Goal: Communication & Community: Answer question/provide support

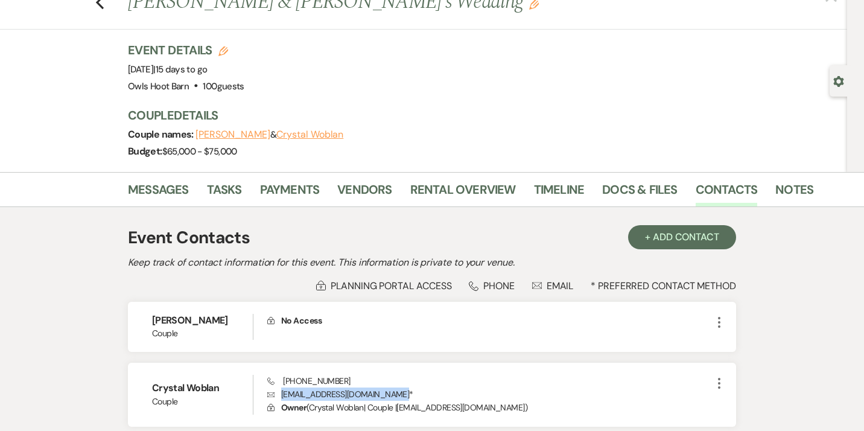
scroll to position [43, 0]
click at [168, 191] on link "Messages" at bounding box center [158, 193] width 61 height 27
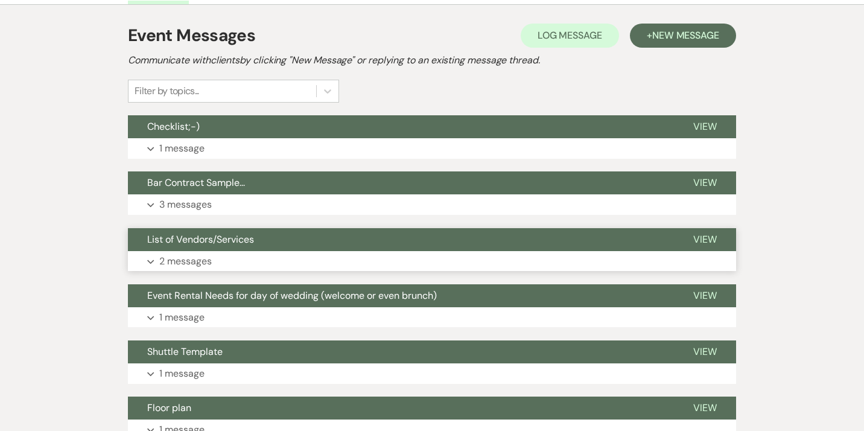
scroll to position [235, 0]
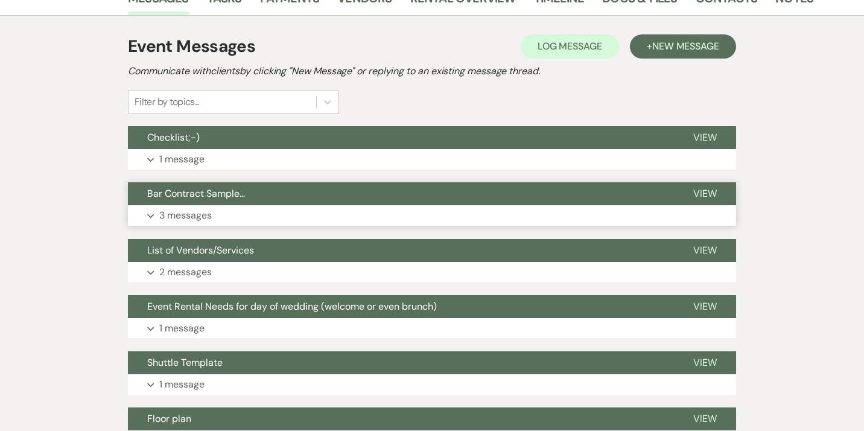
click at [152, 216] on use "button" at bounding box center [150, 216] width 7 height 4
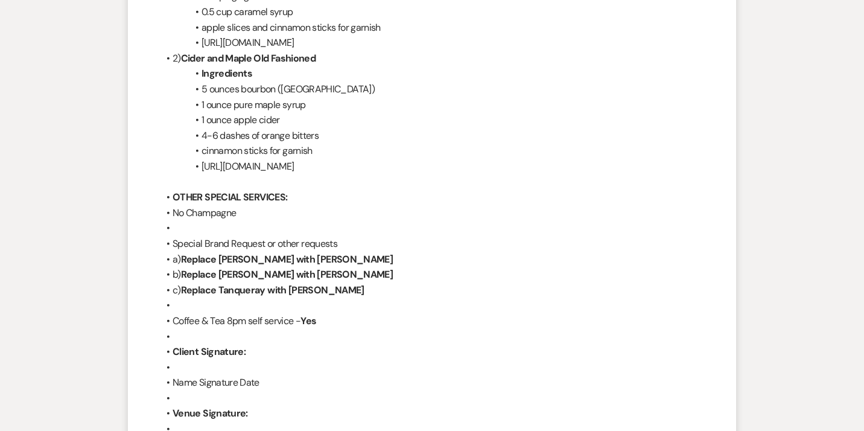
scroll to position [3169, 0]
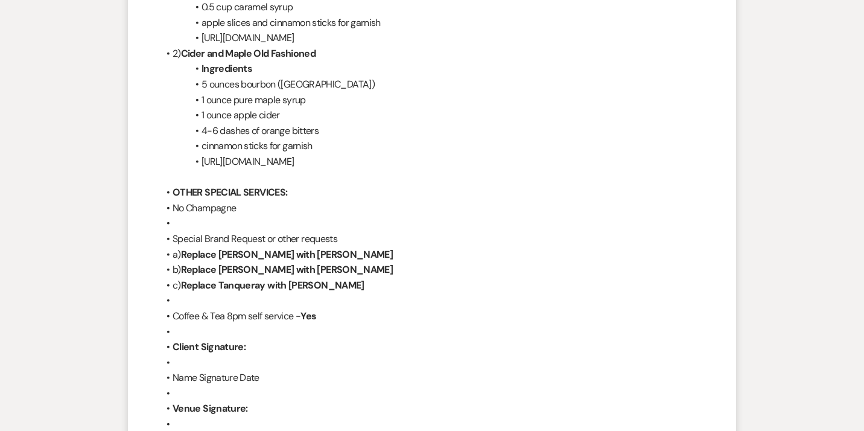
click at [343, 278] on li "c)﻿ Replace Tanqueray with [PERSON_NAME]" at bounding box center [438, 286] width 560 height 16
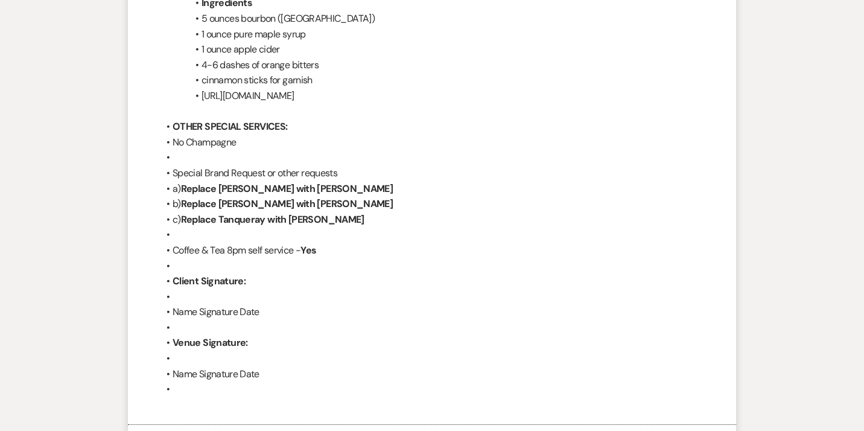
scroll to position [3234, 0]
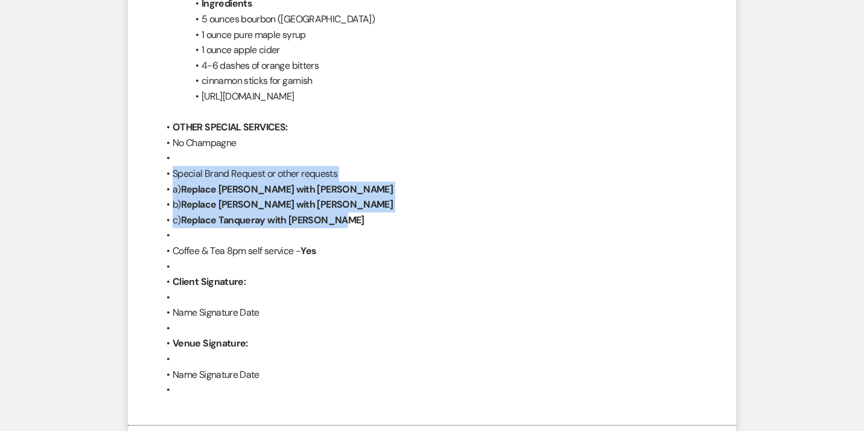
drag, startPoint x: 344, startPoint y: 206, endPoint x: 170, endPoint y: 157, distance: 181.1
click at [170, 157] on ul "OTHER SPECIAL SERVICES: No Champagne Special Brand Request or other requests a)…" at bounding box center [438, 258] width 560 height 278
copy ul "Special Brand Request or other requests a)﻿ Replace [PERSON_NAME] with [PERSON_…"
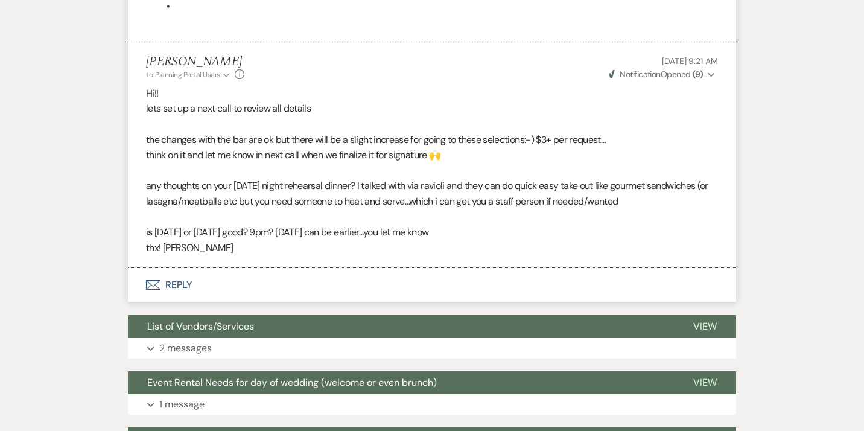
scroll to position [3628, 0]
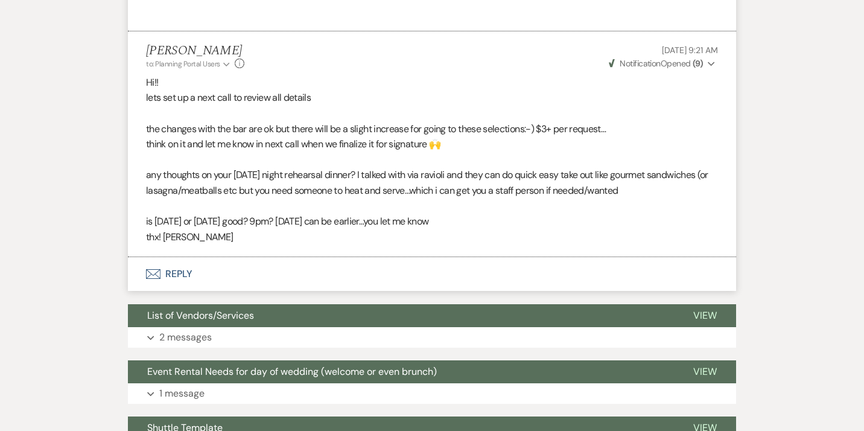
click at [177, 261] on button "Envelope Reply" at bounding box center [432, 274] width 608 height 34
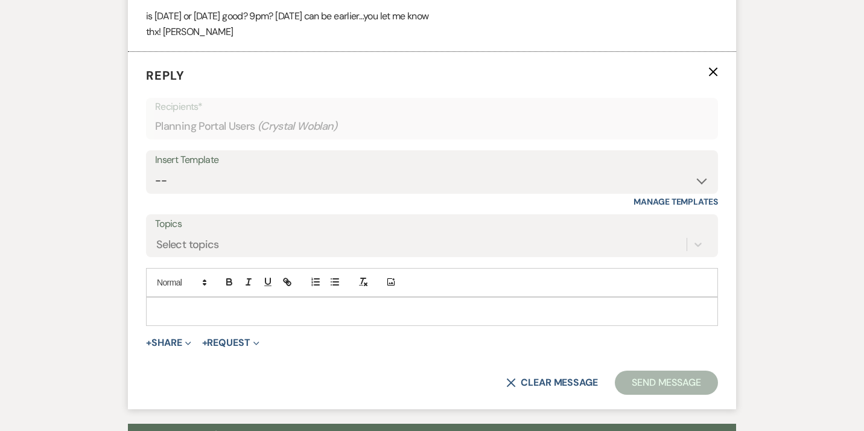
scroll to position [3834, 0]
click at [178, 304] on p at bounding box center [432, 310] width 553 height 13
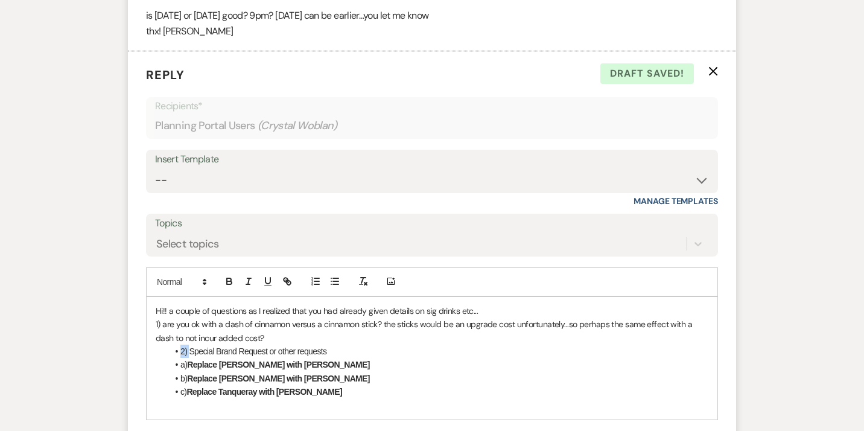
drag, startPoint x: 191, startPoint y: 338, endPoint x: 174, endPoint y: 338, distance: 16.9
click at [174, 345] on li "2) Special Brand Request or other requests" at bounding box center [438, 351] width 541 height 13
drag, startPoint x: 320, startPoint y: 334, endPoint x: 247, endPoint y: 336, distance: 73.6
click at [246, 345] on p "2) Special Brand Request or other requests" at bounding box center [432, 351] width 553 height 13
click at [341, 358] on li "a) Replace [PERSON_NAME] with [PERSON_NAME]" at bounding box center [438, 364] width 541 height 13
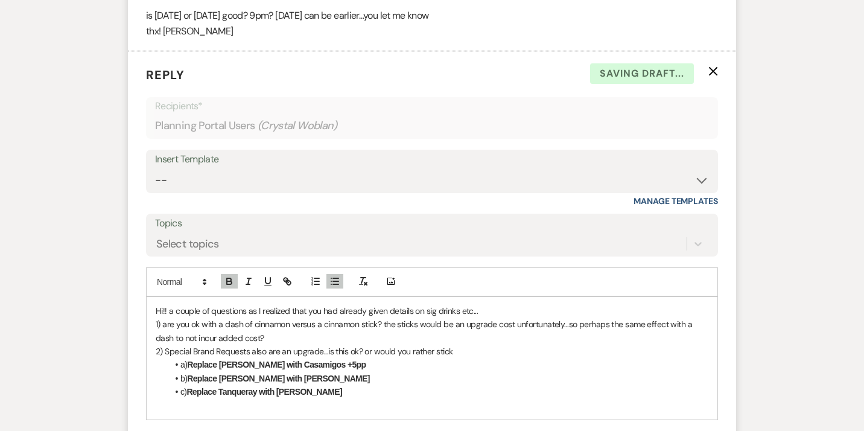
click at [335, 360] on strong "Replace [PERSON_NAME] with Casamigos +5pp" at bounding box center [276, 365] width 179 height 10
click at [334, 372] on li "b) Replace [PERSON_NAME] with [PERSON_NAME]" at bounding box center [438, 378] width 541 height 13
click at [323, 385] on li "c) Replace Tanqueray with [PERSON_NAME]" at bounding box center [438, 391] width 541 height 13
click at [259, 322] on p "1) are you ok with a dash of cinnamon versus a cinnamon stick? the sticks would…" at bounding box center [432, 330] width 553 height 27
click at [166, 399] on p at bounding box center [432, 405] width 553 height 13
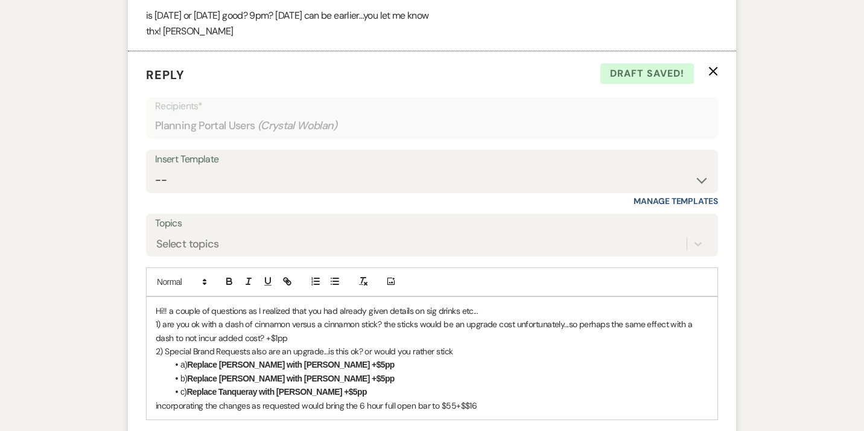
click at [463, 399] on p "incorporating the changes as requested would bring the 6 hour full open bar to …" at bounding box center [432, 405] width 553 height 13
click at [471, 399] on p "incorporating the changes as requested would bring the 6 hour full open bar to …" at bounding box center [432, 405] width 553 height 13
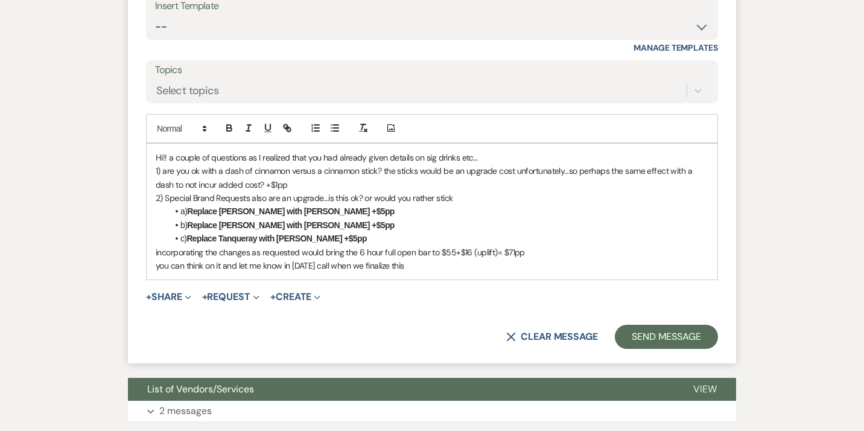
scroll to position [3986, 0]
click at [347, 259] on p "you can think on it and let me know in [DATE] call when we finalize this;-)" at bounding box center [432, 265] width 553 height 13
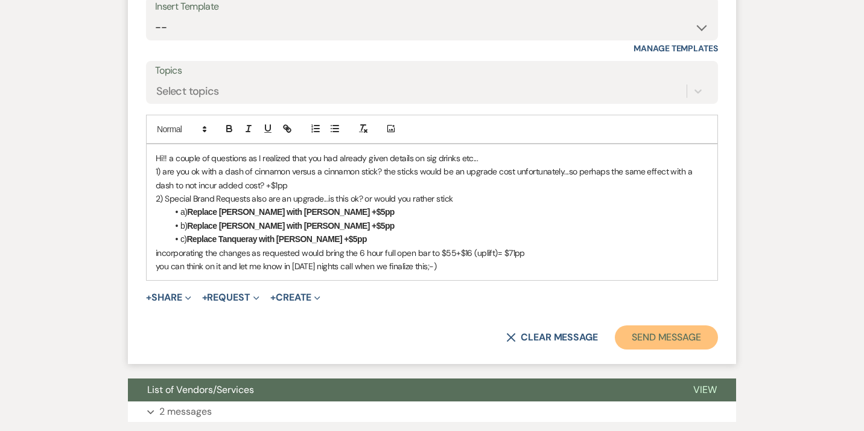
click at [663, 326] on button "Send Message" at bounding box center [666, 337] width 103 height 24
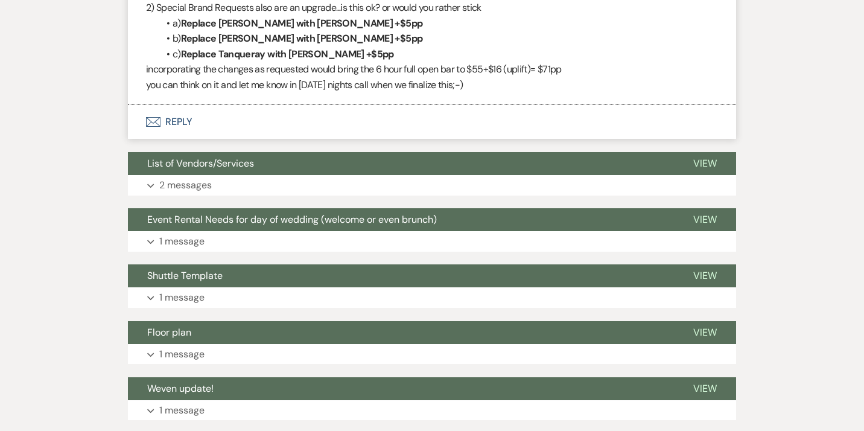
scroll to position [3972, 0]
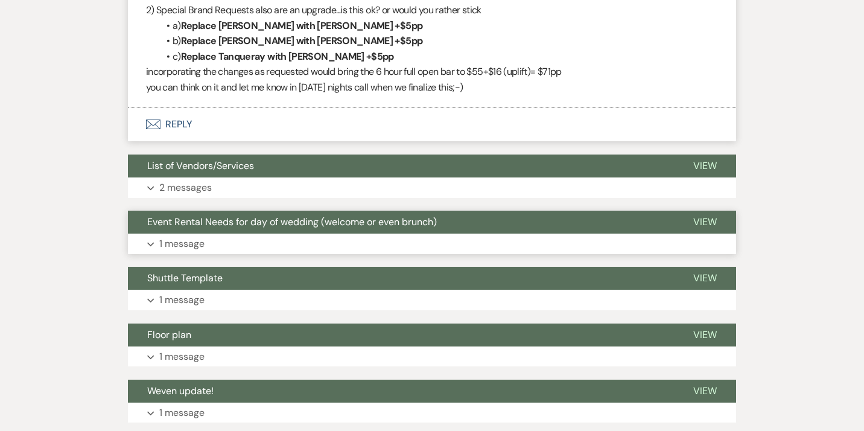
click at [382, 233] on button "Expand 1 message" at bounding box center [432, 243] width 608 height 21
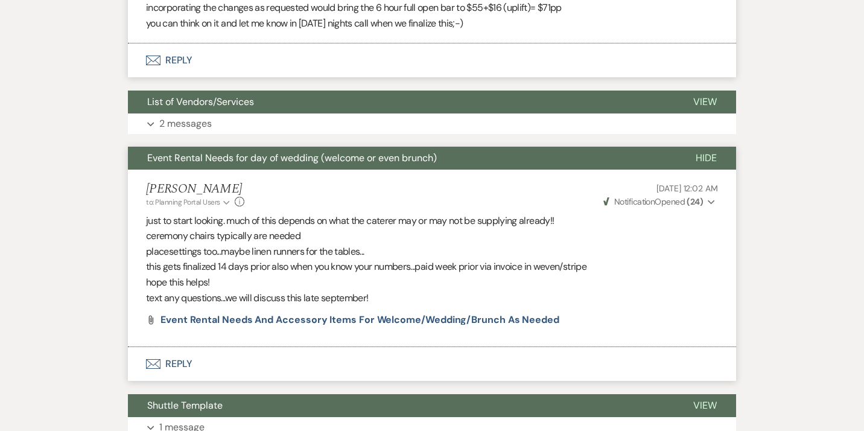
scroll to position [4036, 0]
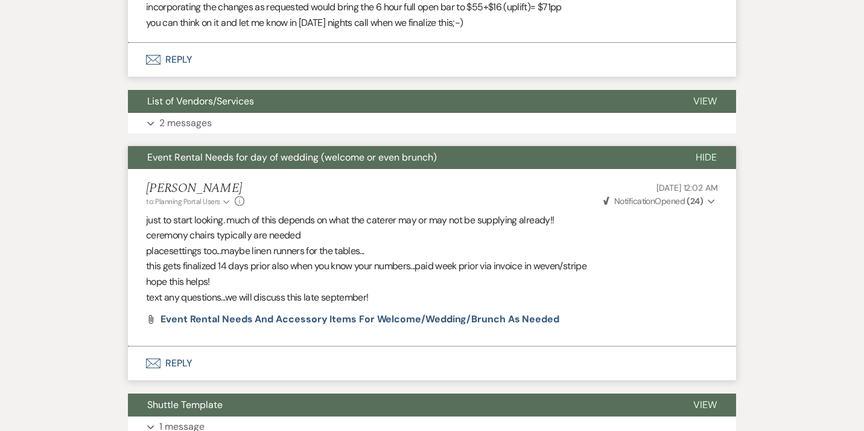
click at [687, 195] on span "Weven Check Notification Opened ( 24 )" at bounding box center [653, 200] width 100 height 11
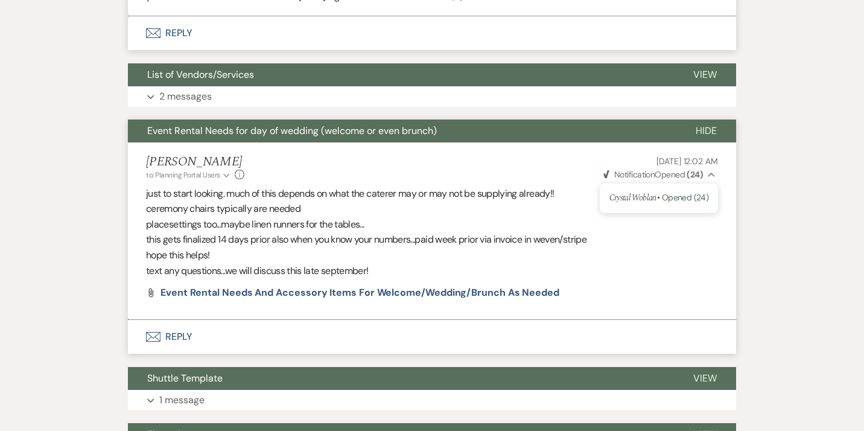
scroll to position [4064, 0]
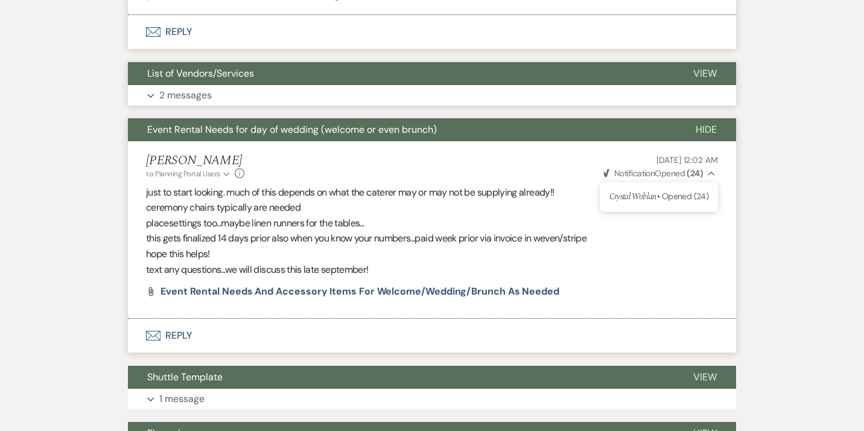
click at [200, 87] on p "2 messages" at bounding box center [185, 95] width 52 height 16
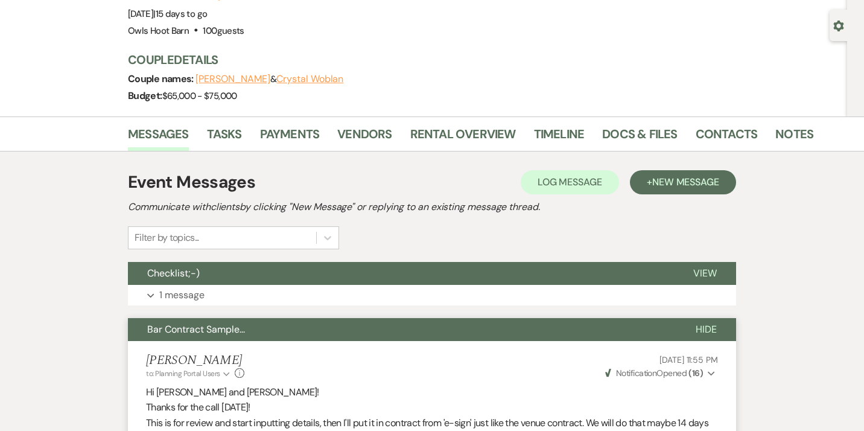
scroll to position [0, 0]
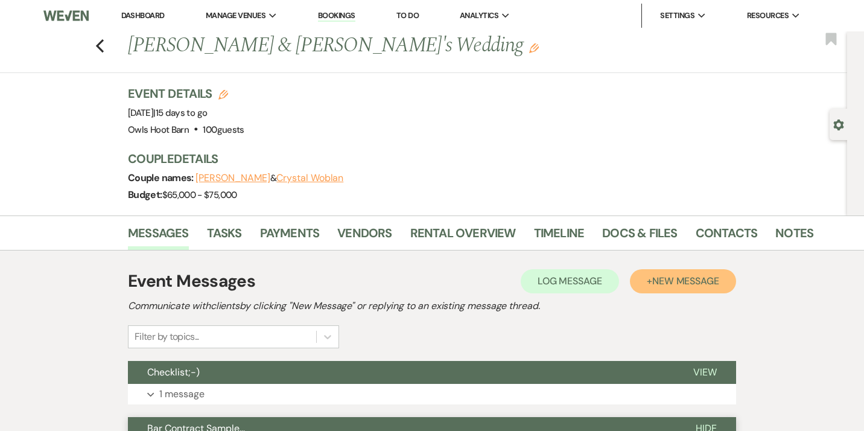
click at [673, 280] on span "New Message" at bounding box center [685, 281] width 67 height 13
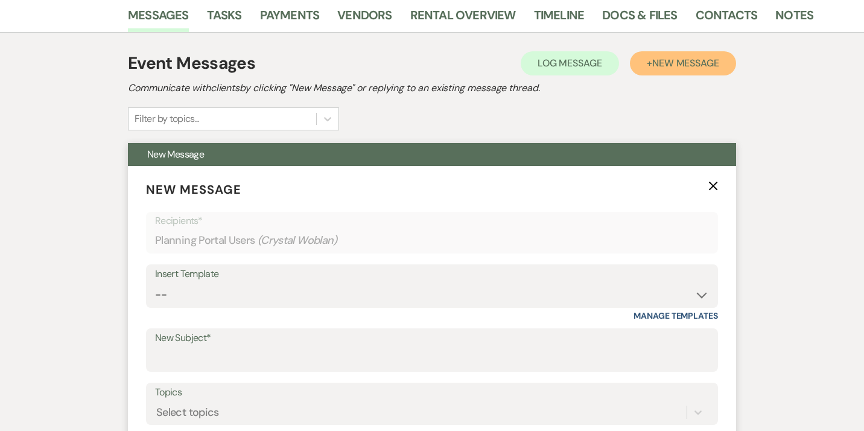
scroll to position [227, 0]
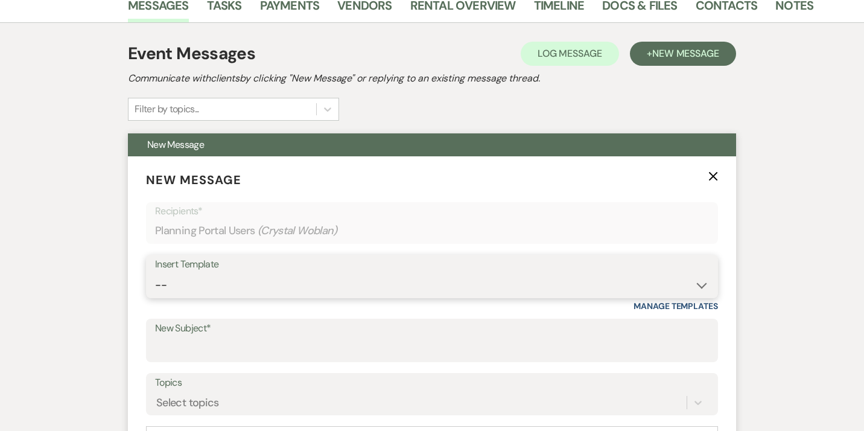
click at [155, 273] on select "-- Weven Planning Portal Introduction (Booked Events) [MEDICAL_DATA] OHB Bullet…" at bounding box center [432, 285] width 554 height 24
select select "577"
click option "Planning & Consulting Services" at bounding box center [0, 0] width 0 height 0
type input "Planning & Consulting Services 2023"
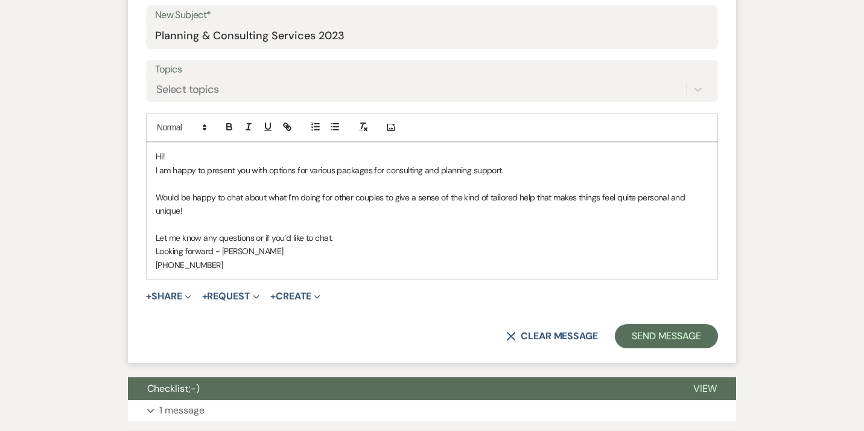
scroll to position [540, 0]
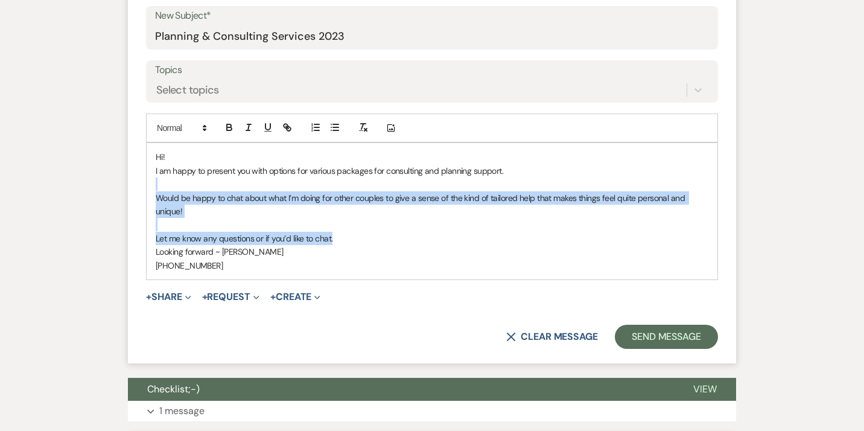
drag, startPoint x: 339, startPoint y: 240, endPoint x: 142, endPoint y: 179, distance: 206.3
click at [147, 179] on div "Hi! I am happy to present you with options for various packages for consulting …" at bounding box center [432, 211] width 571 height 136
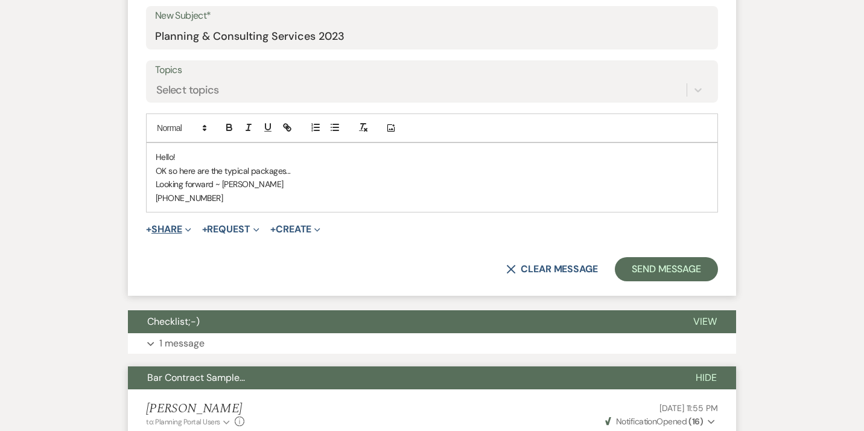
click at [176, 231] on button "+ Share Expand" at bounding box center [168, 229] width 45 height 10
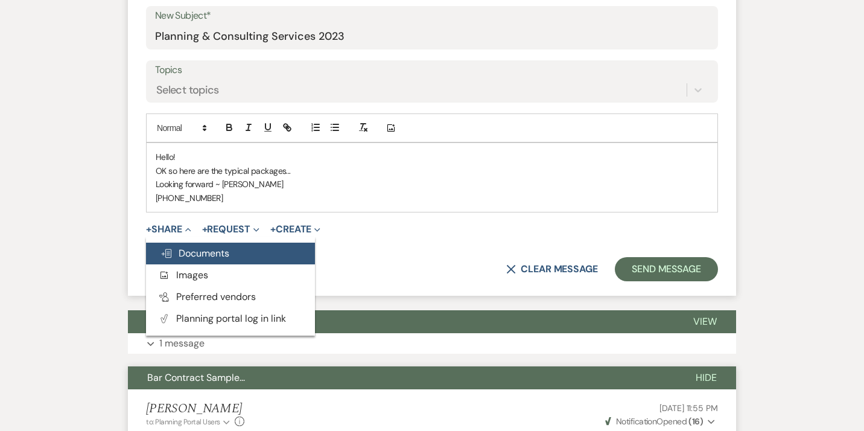
click at [194, 253] on span "Doc Upload Documents" at bounding box center [194, 253] width 69 height 13
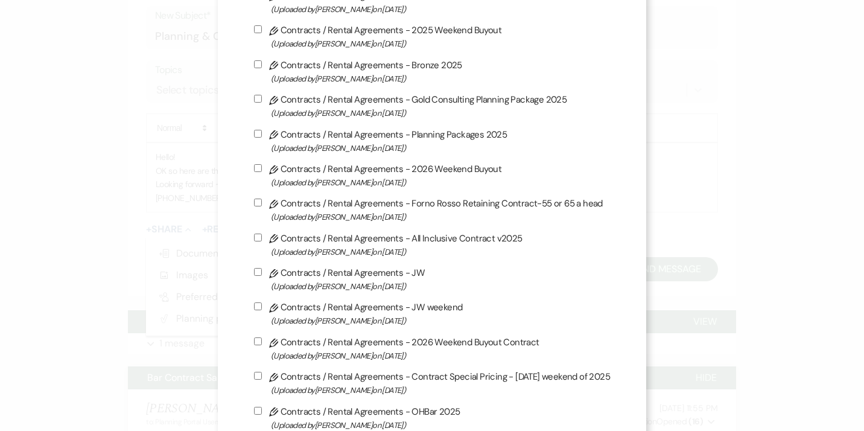
scroll to position [254, 0]
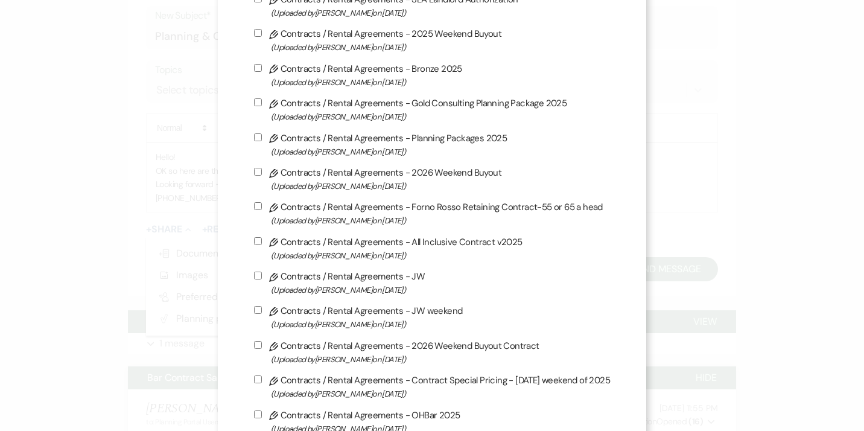
click at [314, 153] on span "(Uploaded by [PERSON_NAME] on [DATE] )" at bounding box center [440, 152] width 339 height 14
click at [262, 141] on input "Pencil Contracts / Rental Agreements - Planning Packages 2025 (Uploaded by [PER…" at bounding box center [258, 137] width 8 height 8
checkbox input "true"
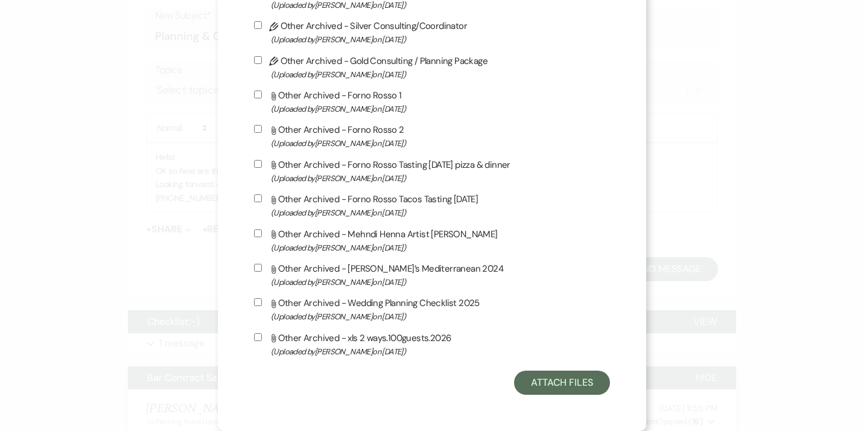
scroll to position [4102, 0]
click at [570, 387] on button "Attach Files" at bounding box center [562, 382] width 96 height 24
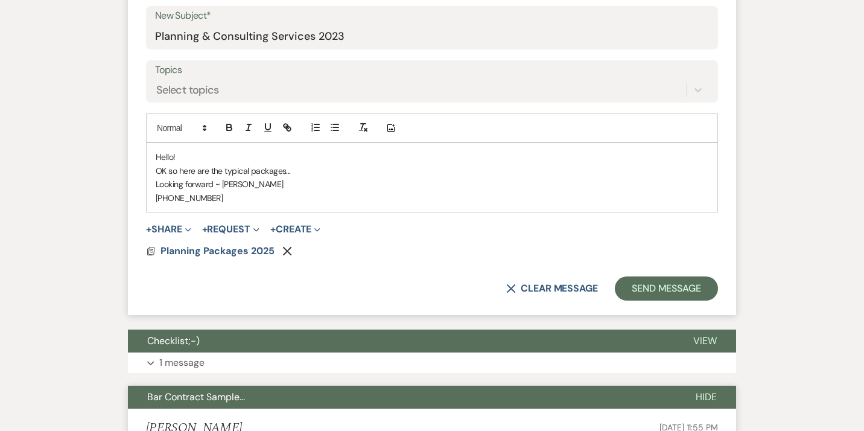
click at [293, 173] on p "OK so here are the typical packages..." at bounding box center [432, 170] width 553 height 13
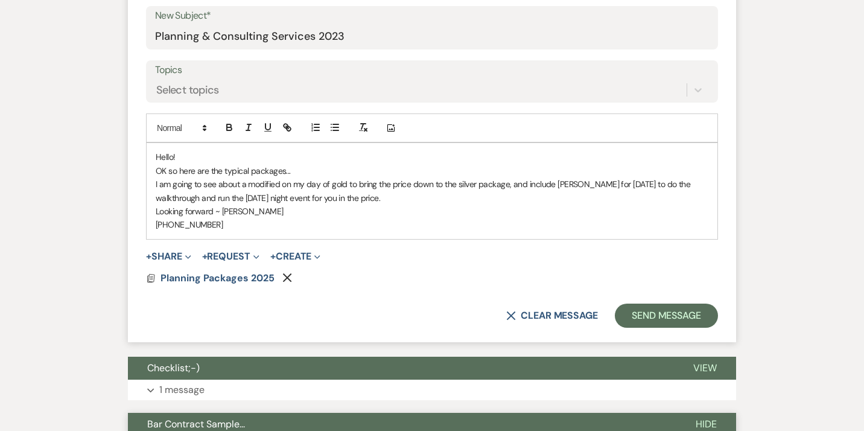
click at [653, 187] on p "I am going to see about a modified on my day of gold to bring the price down to…" at bounding box center [432, 190] width 553 height 27
click at [456, 185] on p "I am going to see about a modified on my day of gold to bring the price down to…" at bounding box center [432, 190] width 553 height 27
click at [246, 200] on p "I am going to see about a modified on my day of silver package, and include [PE…" at bounding box center [432, 190] width 553 height 27
click at [308, 186] on p "I am going to see about a modified on my day of silver package, and include [PE…" at bounding box center [432, 190] width 553 height 27
click at [496, 200] on p "I am going to see about a modified on the day of silver package, and include [P…" at bounding box center [432, 190] width 553 height 27
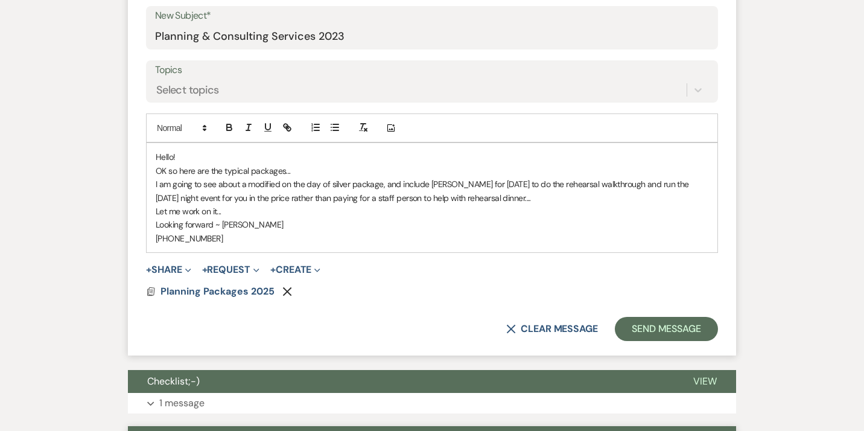
click at [492, 201] on p "I am going to see about a modified on the day of silver package, and include [P…" at bounding box center [432, 190] width 553 height 27
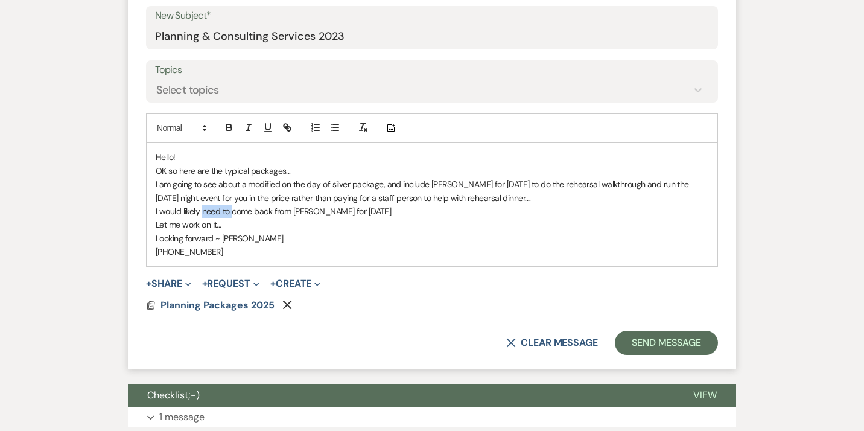
drag, startPoint x: 233, startPoint y: 214, endPoint x: 205, endPoint y: 208, distance: 29.1
click at [203, 211] on p "I would likely need to come back from [PERSON_NAME] for [DATE]" at bounding box center [432, 211] width 553 height 13
click at [358, 214] on p "I would likely come back from [PERSON_NAME] for [DATE]" at bounding box center [432, 211] width 553 height 13
click at [224, 226] on p "Let me work on it..." at bounding box center [432, 224] width 553 height 13
click at [241, 238] on p "Looking forward ~ [PERSON_NAME]" at bounding box center [432, 238] width 553 height 13
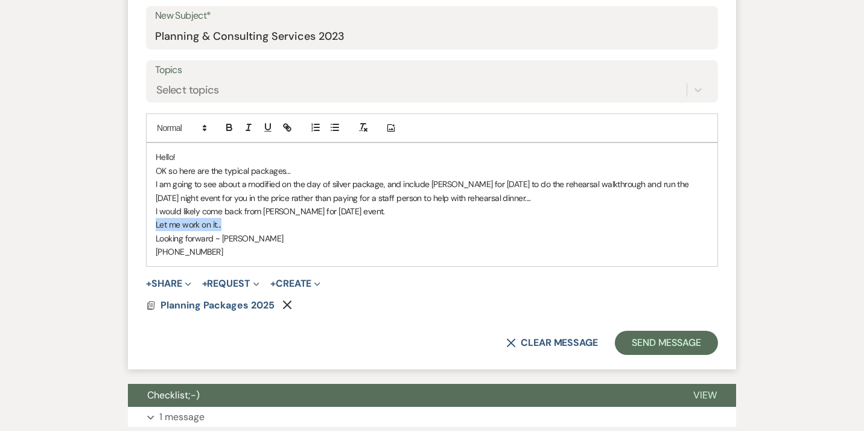
click at [241, 238] on p "Looking forward ~ [PERSON_NAME]" at bounding box center [432, 238] width 553 height 13
drag, startPoint x: 211, startPoint y: 253, endPoint x: 153, endPoint y: 238, distance: 59.9
click at [153, 238] on div "Hello! OK so here are the typical packages... I am going to see about a modifie…" at bounding box center [432, 204] width 571 height 122
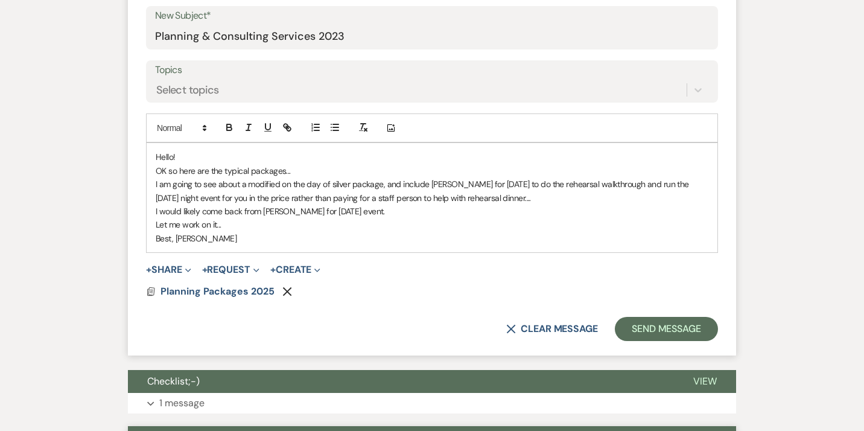
click at [220, 226] on p "Let me work on it..." at bounding box center [432, 224] width 553 height 13
drag, startPoint x: 226, startPoint y: 226, endPoint x: 150, endPoint y: 226, distance: 76.0
click at [150, 226] on div "Hello! OK so here are the typical packages... I am going to see about a modifie…" at bounding box center [432, 197] width 571 height 109
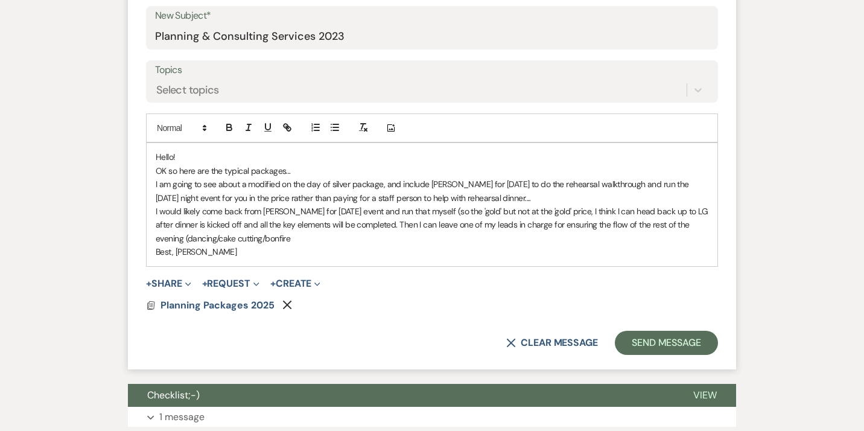
click at [269, 240] on p "I would likely come back from [PERSON_NAME] for [DATE] event and run that mysel…" at bounding box center [432, 225] width 553 height 40
click at [290, 240] on p "I would likely come back from [PERSON_NAME] for [DATE] event and run that mysel…" at bounding box center [432, 225] width 553 height 40
click at [190, 241] on p "I would likely come back from [PERSON_NAME] for [DATE] event and run that mysel…" at bounding box center [432, 225] width 553 height 40
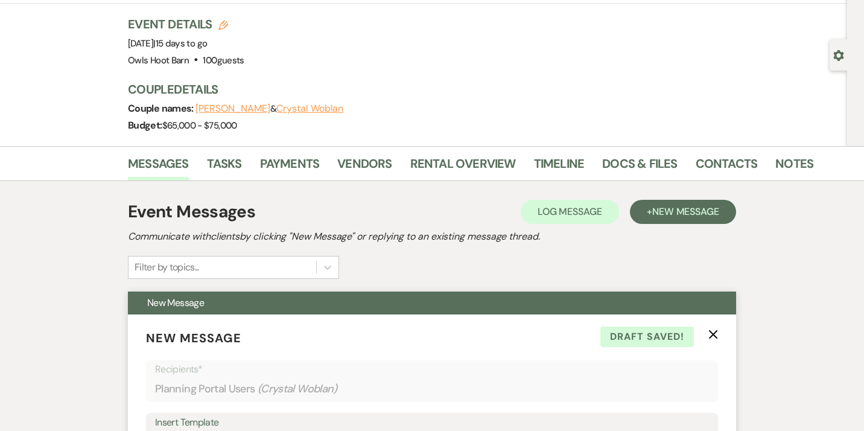
scroll to position [0, 0]
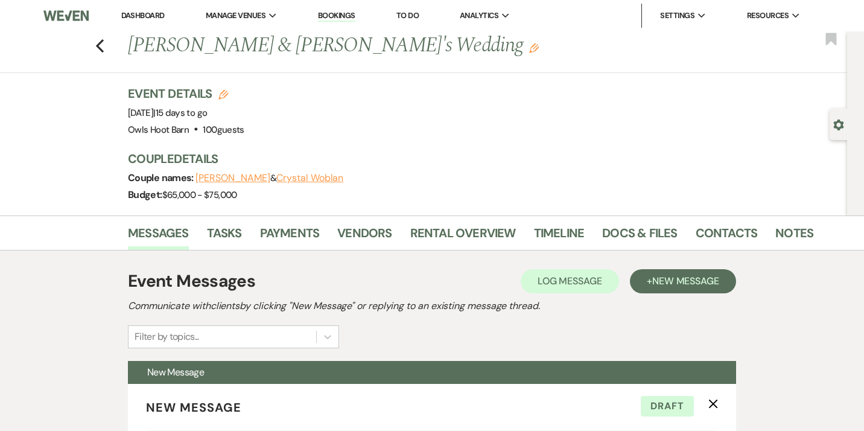
drag, startPoint x: 190, startPoint y: 241, endPoint x: 159, endPoint y: 275, distance: 45.7
click at [159, 250] on div "Messages Tasks Payments Vendors Rental Overview Timeline Docs & Files Contacts …" at bounding box center [432, 232] width 864 height 35
